Goal: Task Accomplishment & Management: Use online tool/utility

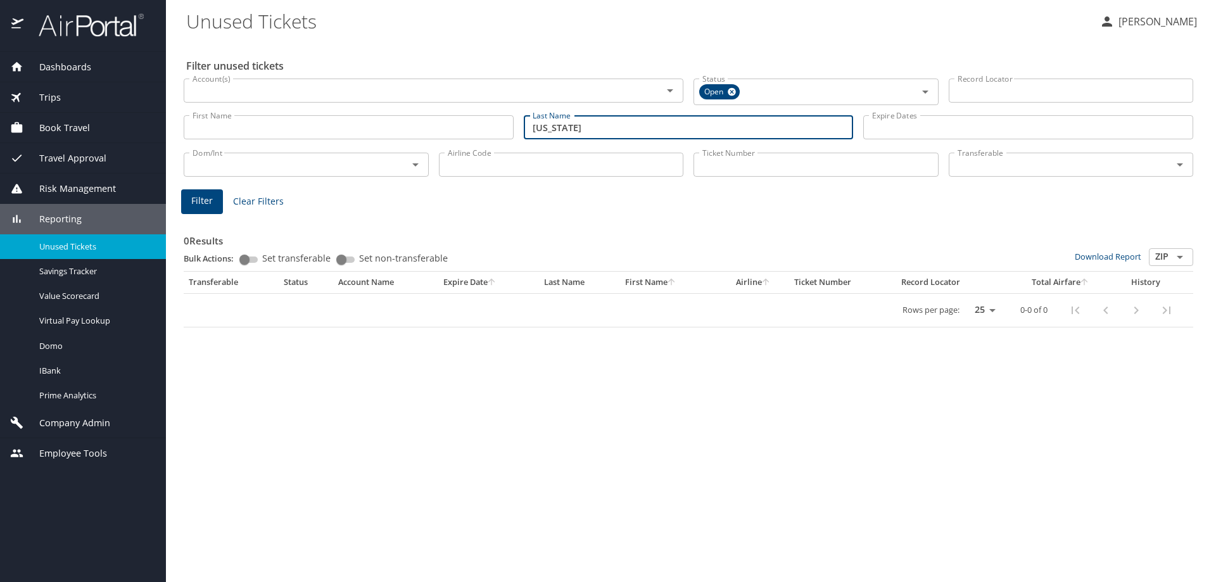
click at [57, 419] on span "Company Admin" at bounding box center [66, 423] width 87 height 14
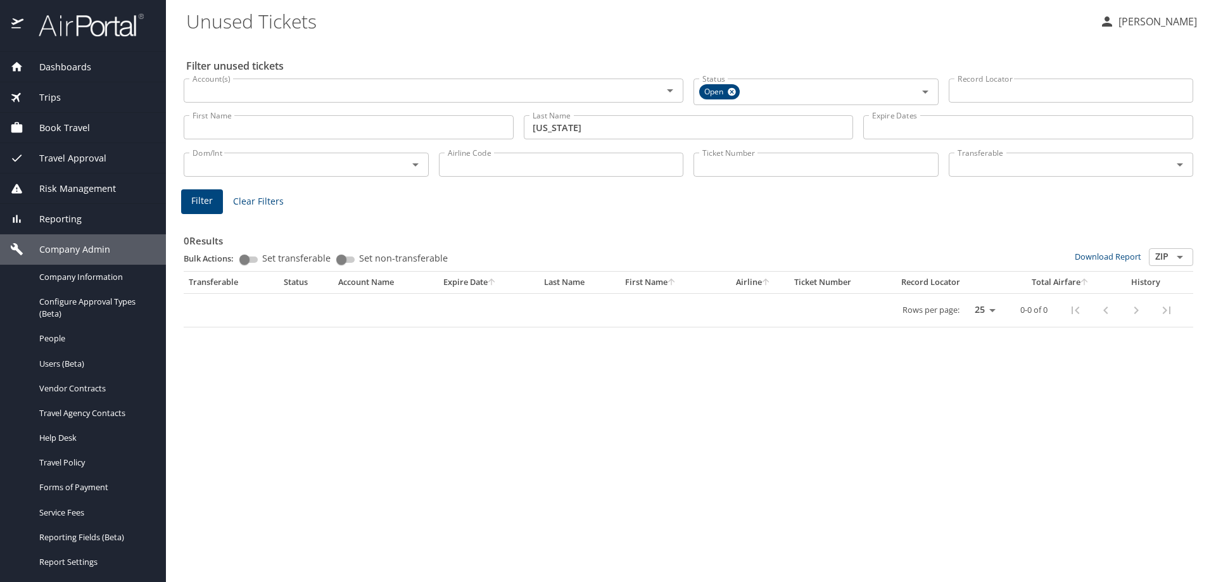
click at [58, 220] on span "Reporting" at bounding box center [52, 219] width 58 height 14
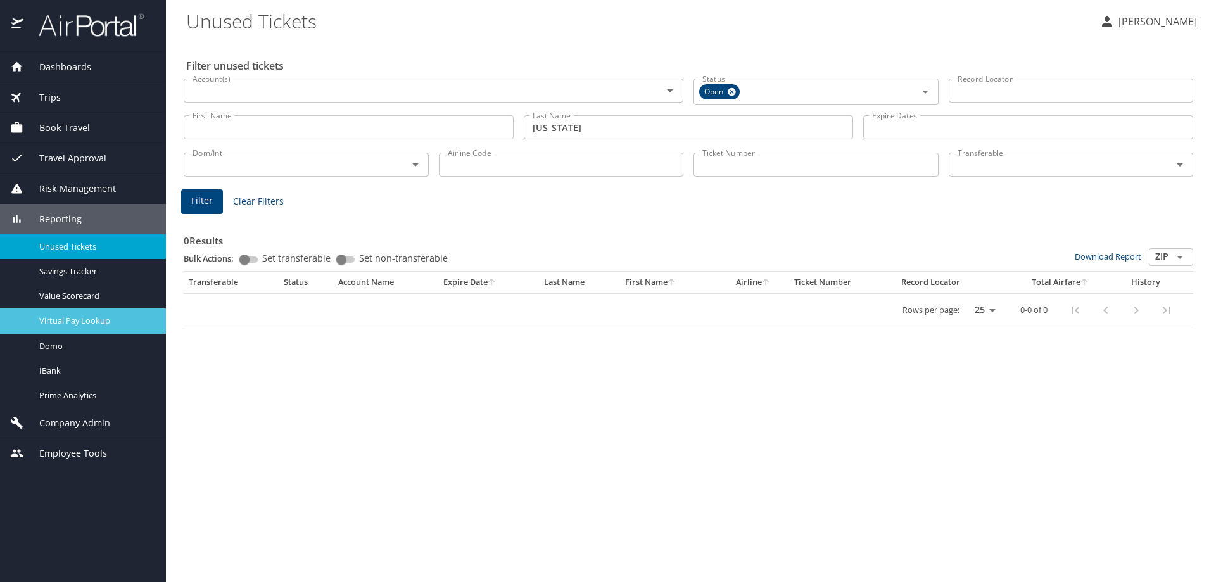
click at [72, 315] on span "Virtual Pay Lookup" at bounding box center [94, 321] width 111 height 12
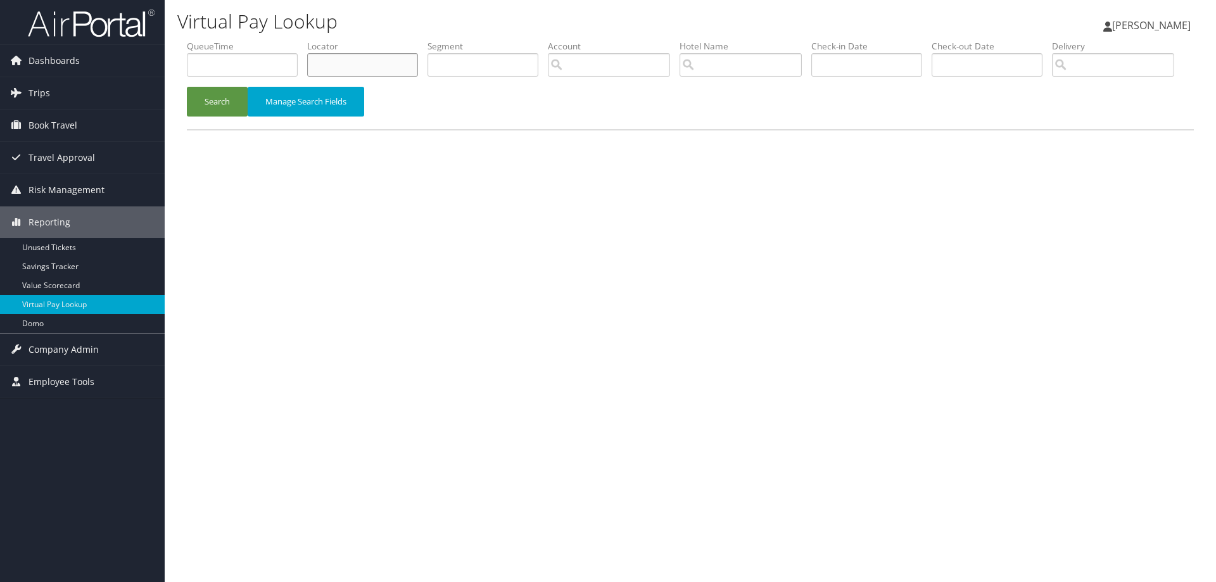
click at [367, 66] on input "text" at bounding box center [362, 64] width 111 height 23
paste input "D59THM"
type input "D59THM"
click at [205, 116] on button "Search" at bounding box center [217, 102] width 61 height 30
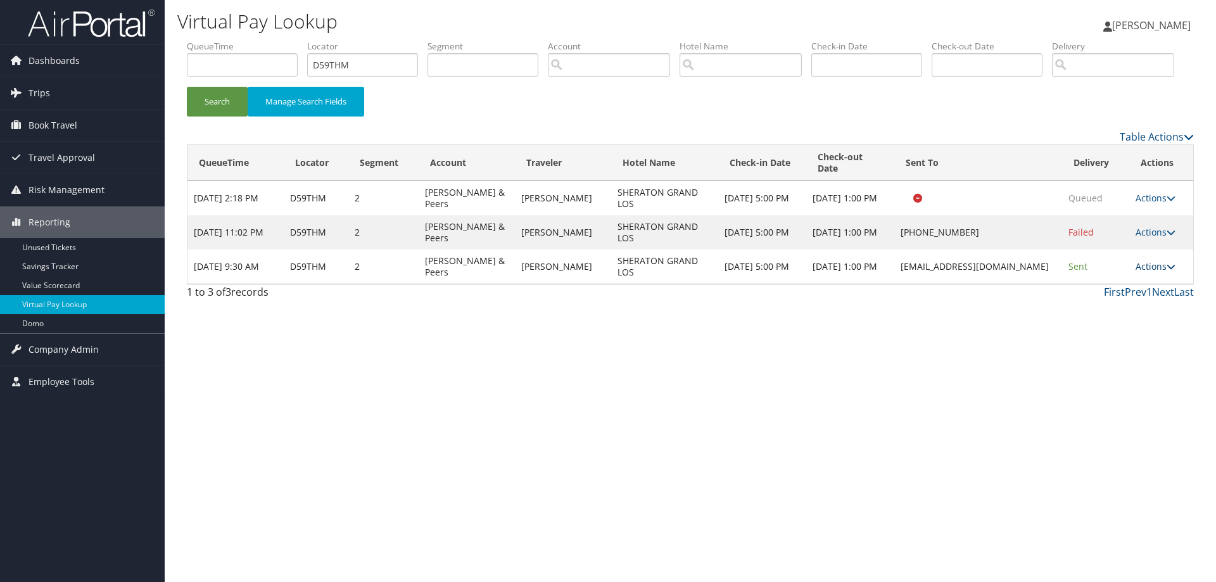
click at [1169, 271] on icon at bounding box center [1170, 266] width 9 height 9
click at [1128, 317] on link "Logs" at bounding box center [1131, 307] width 80 height 22
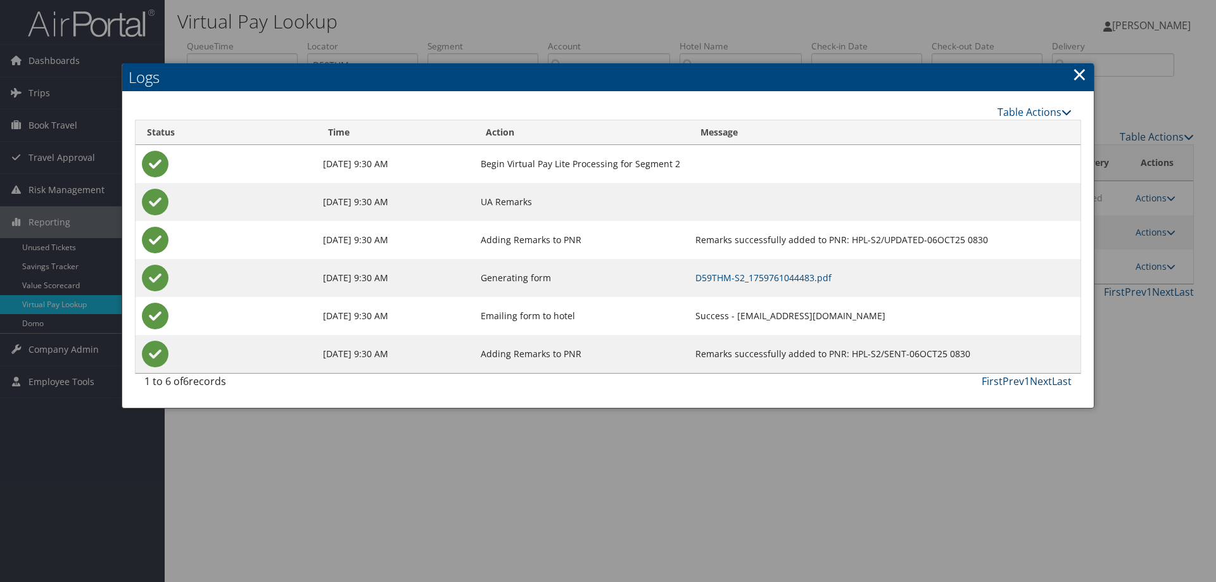
click at [1075, 73] on link "×" at bounding box center [1079, 73] width 15 height 25
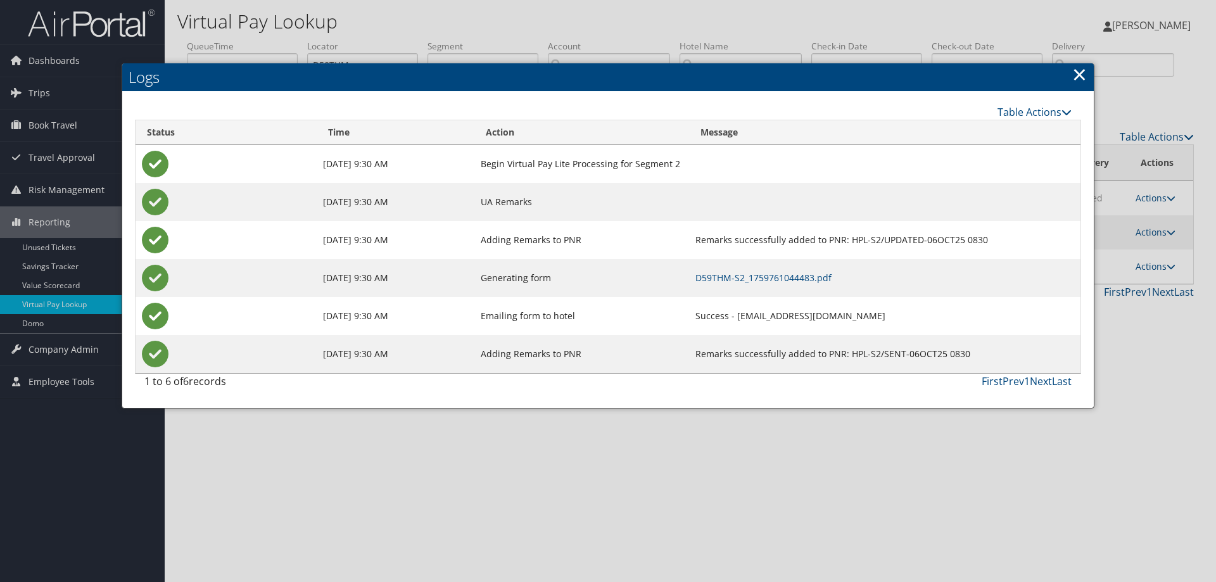
click at [1075, 73] on link "×" at bounding box center [1079, 73] width 15 height 25
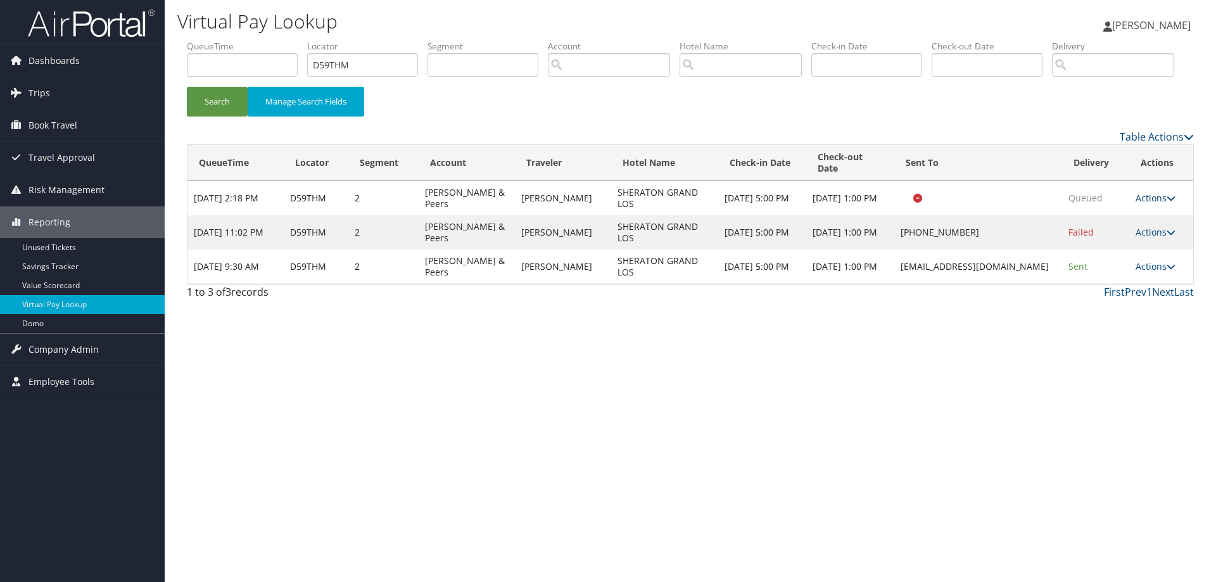
click at [1160, 204] on link "Actions" at bounding box center [1155, 198] width 40 height 12
click at [1128, 249] on link "Logs" at bounding box center [1131, 238] width 80 height 22
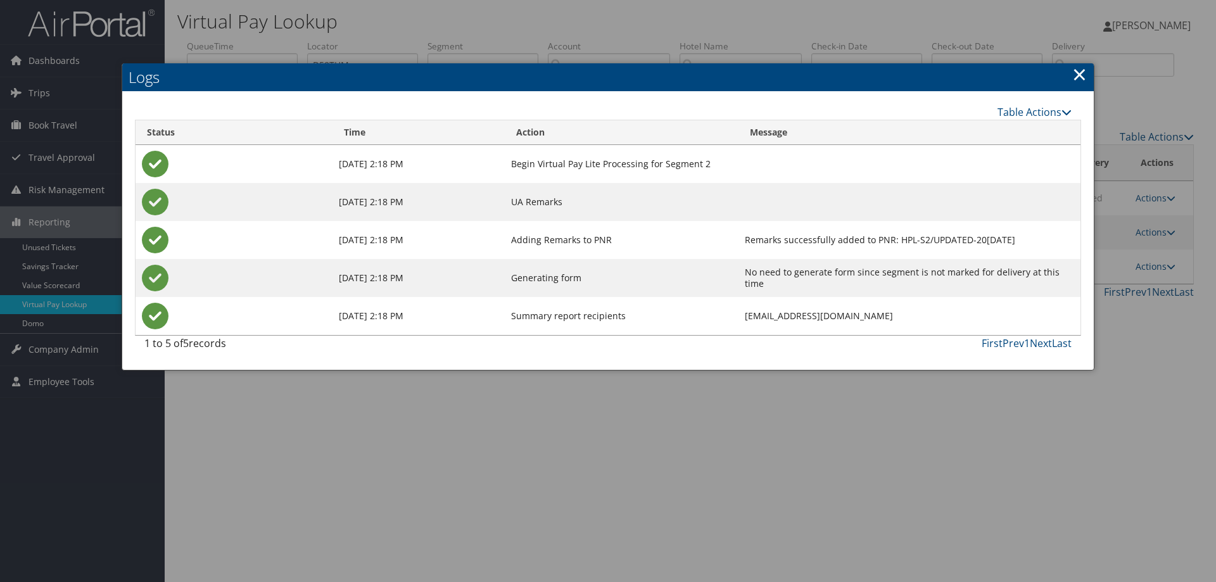
click at [1081, 78] on link "×" at bounding box center [1079, 73] width 15 height 25
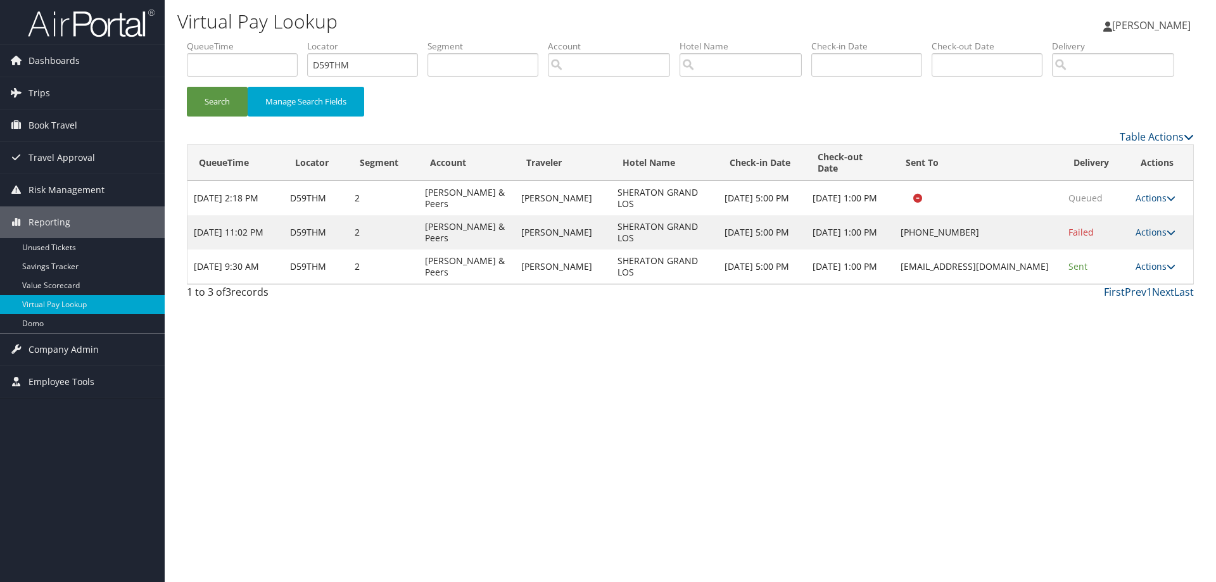
click at [1167, 249] on td "Actions Resend Logs Delivery Information View Itinerary" at bounding box center [1161, 232] width 64 height 34
click at [1167, 237] on icon at bounding box center [1170, 232] width 9 height 9
click at [1115, 283] on link "Logs" at bounding box center [1117, 272] width 108 height 22
click at [1115, 320] on div at bounding box center [608, 291] width 1216 height 582
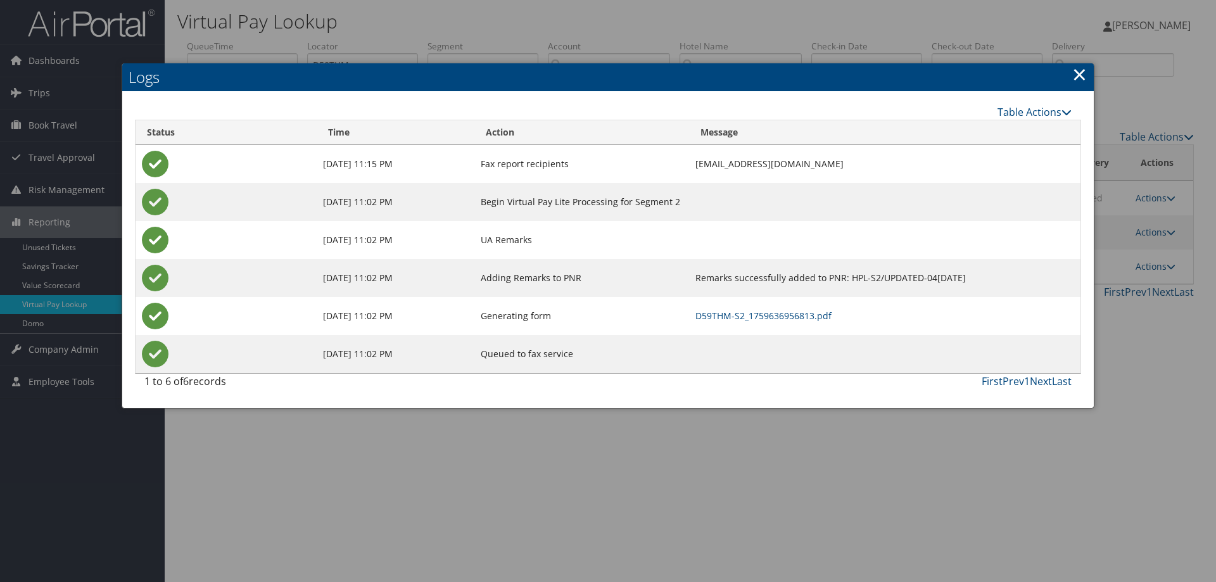
click at [1083, 80] on link "×" at bounding box center [1079, 73] width 15 height 25
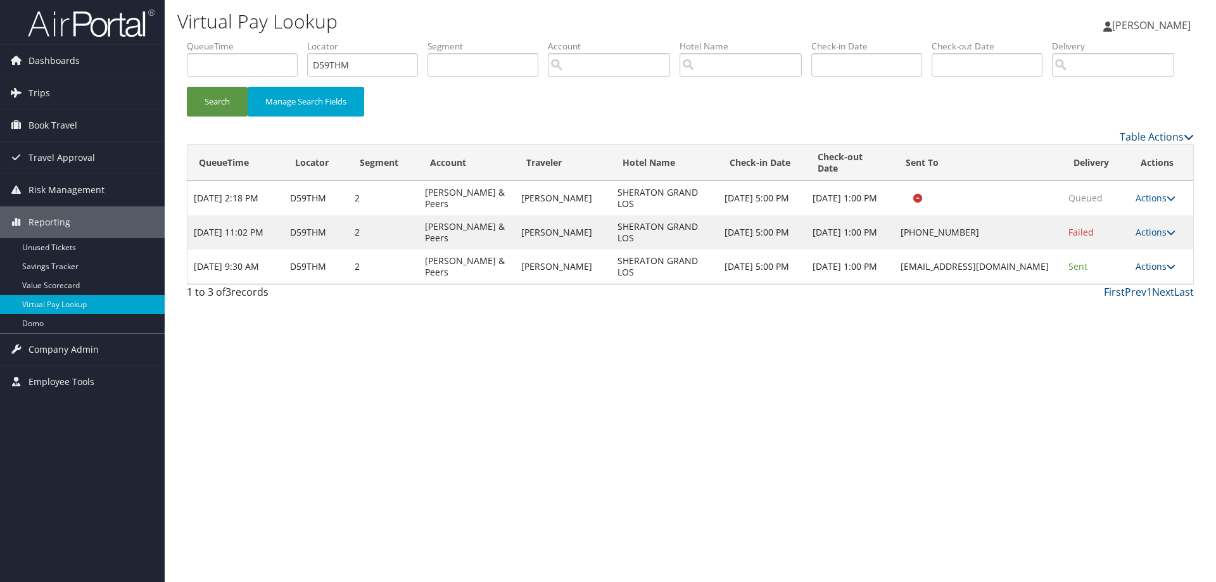
click at [1171, 271] on icon at bounding box center [1170, 266] width 9 height 9
click at [1125, 317] on link "Logs" at bounding box center [1131, 307] width 80 height 22
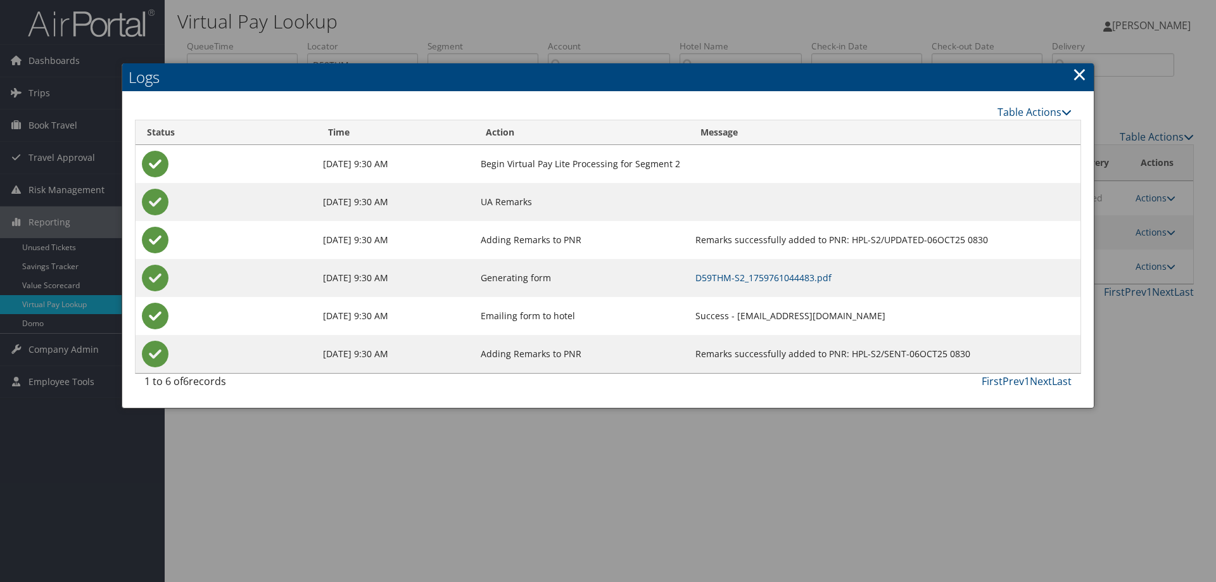
click at [1078, 75] on link "×" at bounding box center [1079, 73] width 15 height 25
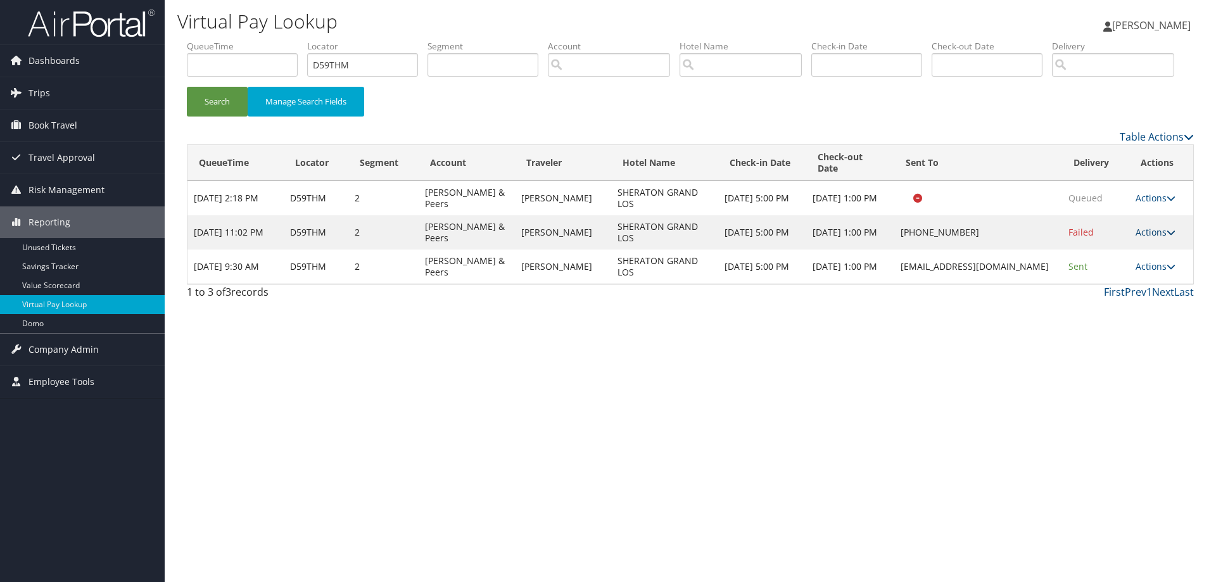
click at [1166, 238] on link "Actions" at bounding box center [1155, 232] width 40 height 12
click at [1107, 283] on link "Logs" at bounding box center [1117, 272] width 108 height 22
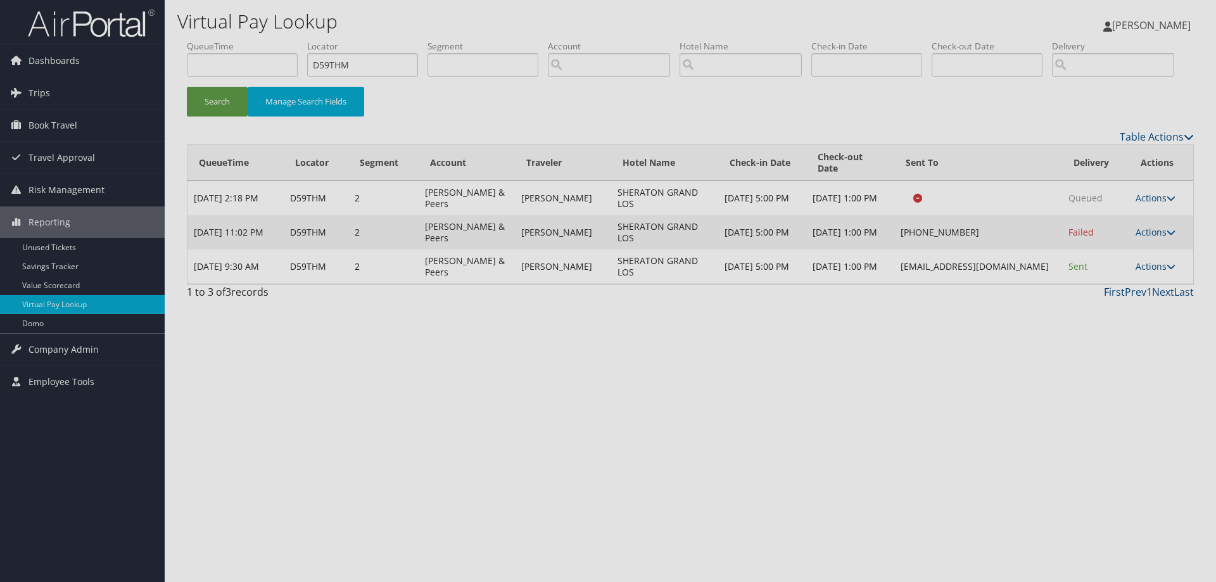
click at [1107, 322] on div at bounding box center [608, 291] width 1216 height 582
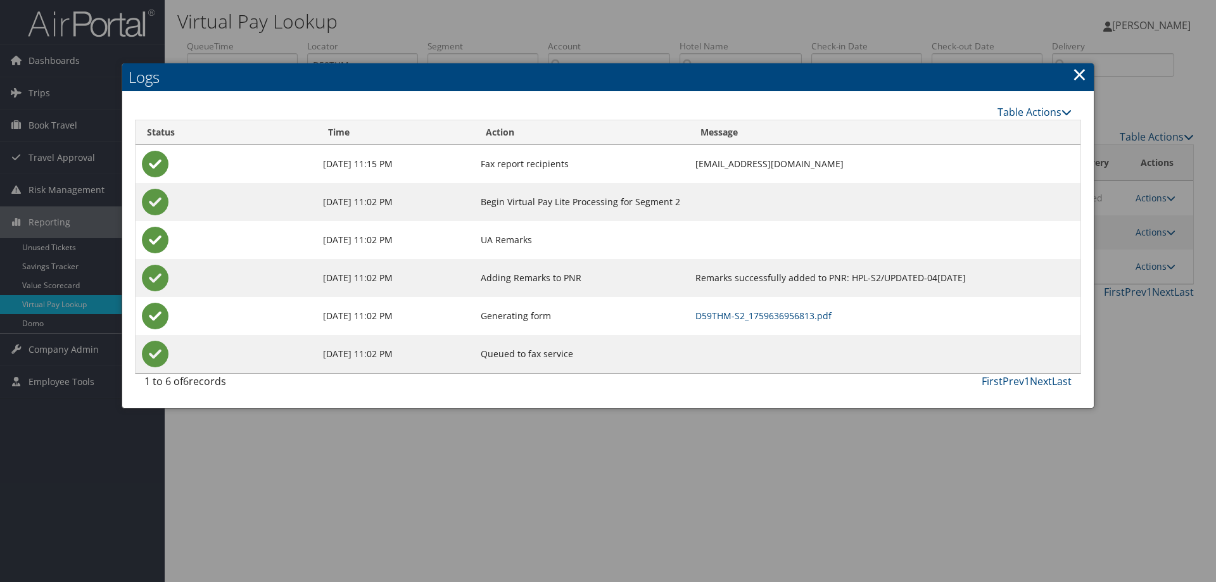
click at [1078, 70] on link "×" at bounding box center [1079, 73] width 15 height 25
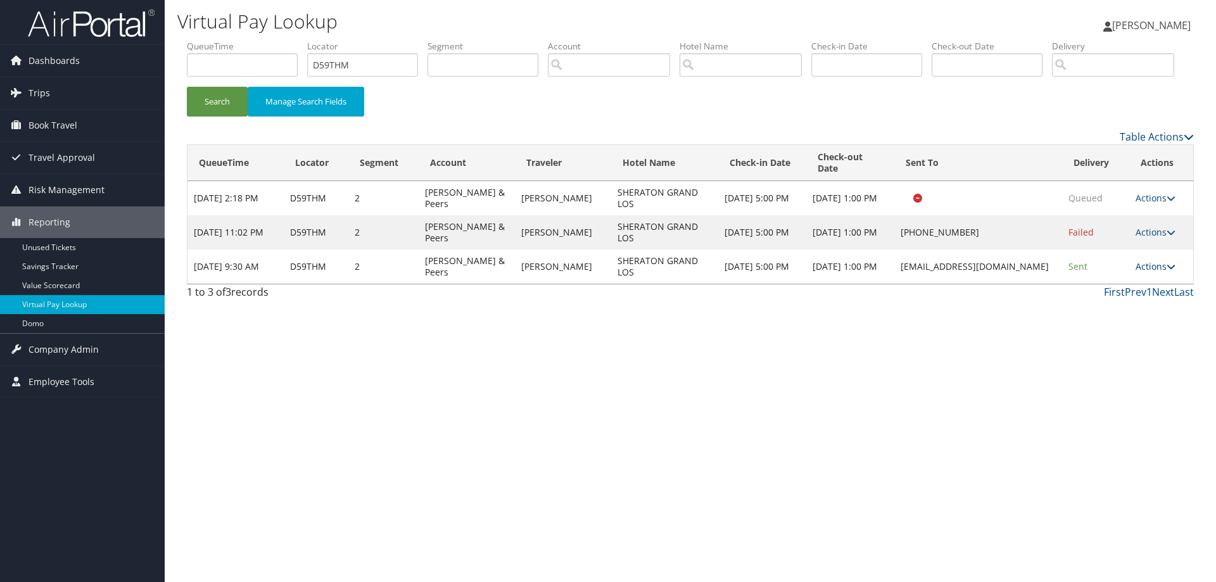
click at [1171, 271] on icon at bounding box center [1170, 266] width 9 height 9
click at [1114, 317] on link "Logs" at bounding box center [1131, 307] width 80 height 22
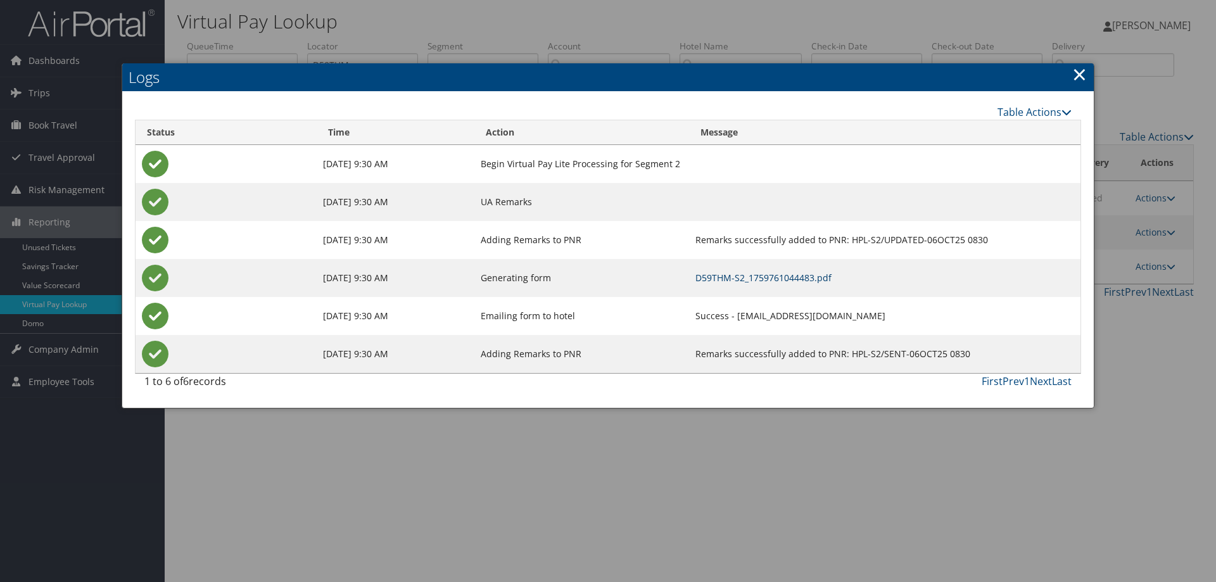
click at [695, 277] on link "D59THM-S2_1759761044483.pdf" at bounding box center [763, 278] width 136 height 12
